Goal: Complete application form

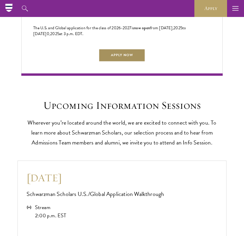
scroll to position [1304, 0]
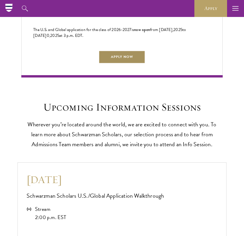
click at [119, 62] on link "Apply Now" at bounding box center [122, 56] width 47 height 13
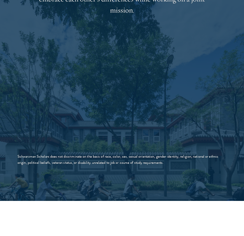
scroll to position [913, 0]
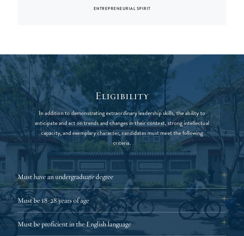
scroll to position [1969, 0]
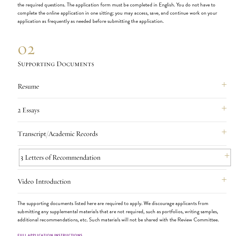
click at [59, 164] on button "3 Letters of Recommendation" at bounding box center [124, 157] width 209 height 14
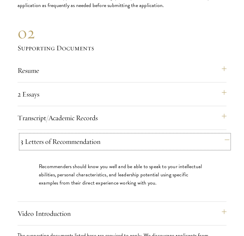
scroll to position [1989, 0]
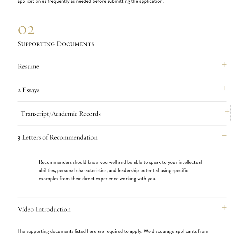
click at [65, 116] on button "Transcript/Academic Records" at bounding box center [124, 113] width 209 height 14
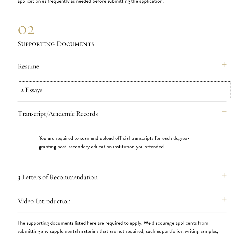
click at [69, 97] on button "2 Essays" at bounding box center [124, 90] width 209 height 14
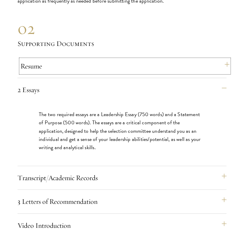
click at [68, 73] on button "Resume" at bounding box center [124, 66] width 209 height 14
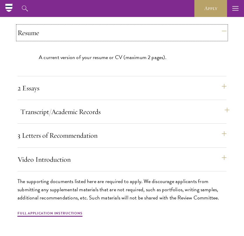
scroll to position [2019, 0]
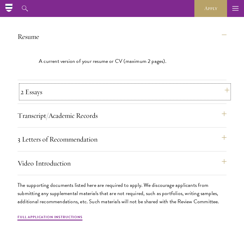
click at [75, 99] on button "2 Essays" at bounding box center [124, 92] width 209 height 14
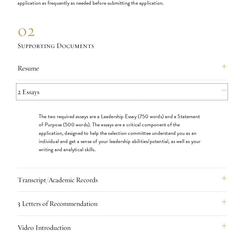
scroll to position [1994, 0]
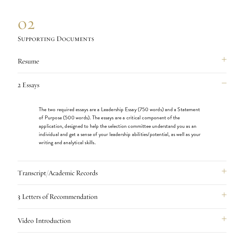
click at [89, 197] on div "Resume A current version of your resume or CV (maximum 2 pages). 2 Essays The t…" at bounding box center [122, 143] width 209 height 178
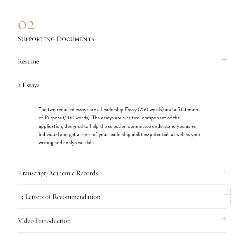
click at [89, 200] on button "3 Letters of Recommendation" at bounding box center [124, 196] width 209 height 14
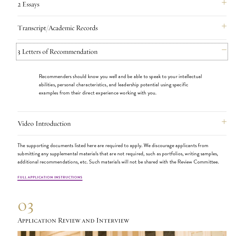
scroll to position [2035, 0]
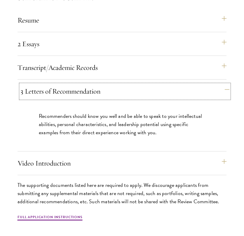
click at [129, 98] on button "3 Letters of Recommendation" at bounding box center [124, 91] width 209 height 14
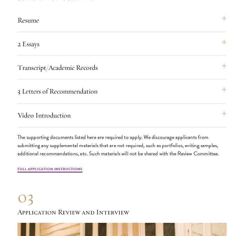
click at [107, 127] on div "Video Introduction Provide a short video self-introduction of no more than 1 mi…" at bounding box center [122, 117] width 209 height 19
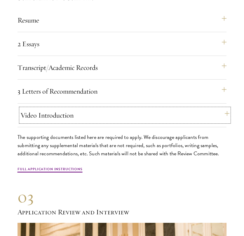
click at [105, 120] on button "Video Introduction" at bounding box center [124, 115] width 209 height 14
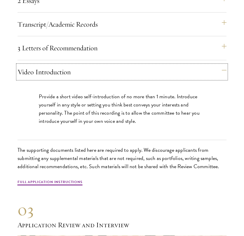
scroll to position [2079, 0]
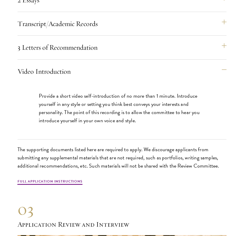
click at [106, 86] on div "Video Introduction Provide a short video self-introduction of no more than 1 mi…" at bounding box center [122, 101] width 209 height 75
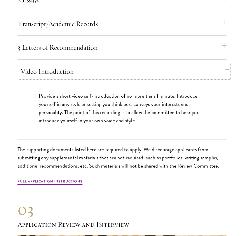
click at [107, 78] on button "Video Introduction" at bounding box center [124, 71] width 209 height 14
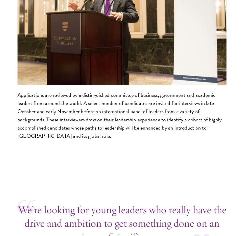
scroll to position [2353, 0]
